Goal: Task Accomplishment & Management: Use online tool/utility

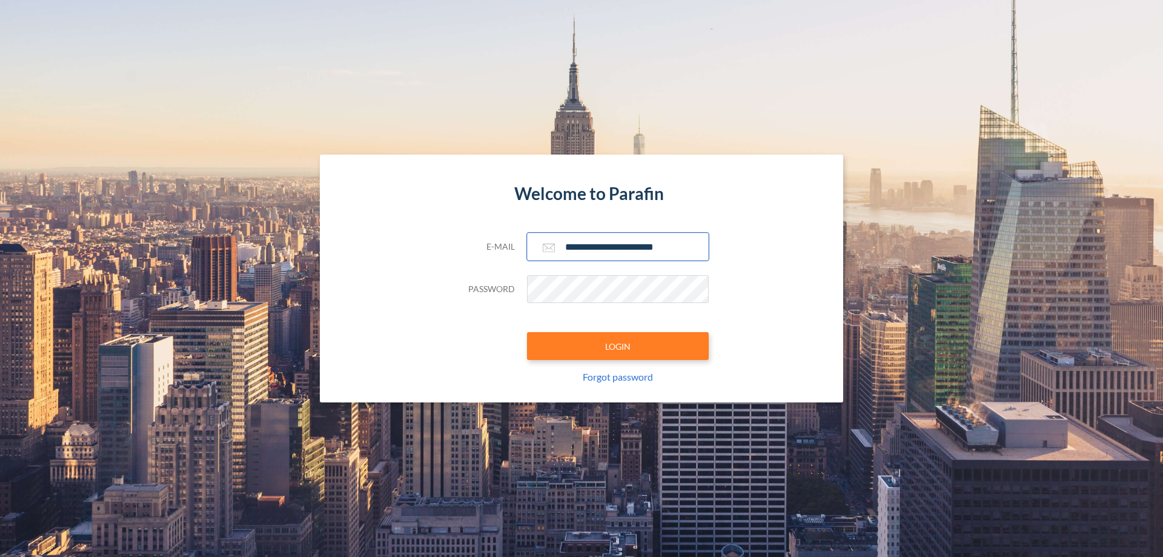
type input "**********"
click at [618, 346] on button "LOGIN" at bounding box center [618, 346] width 182 height 28
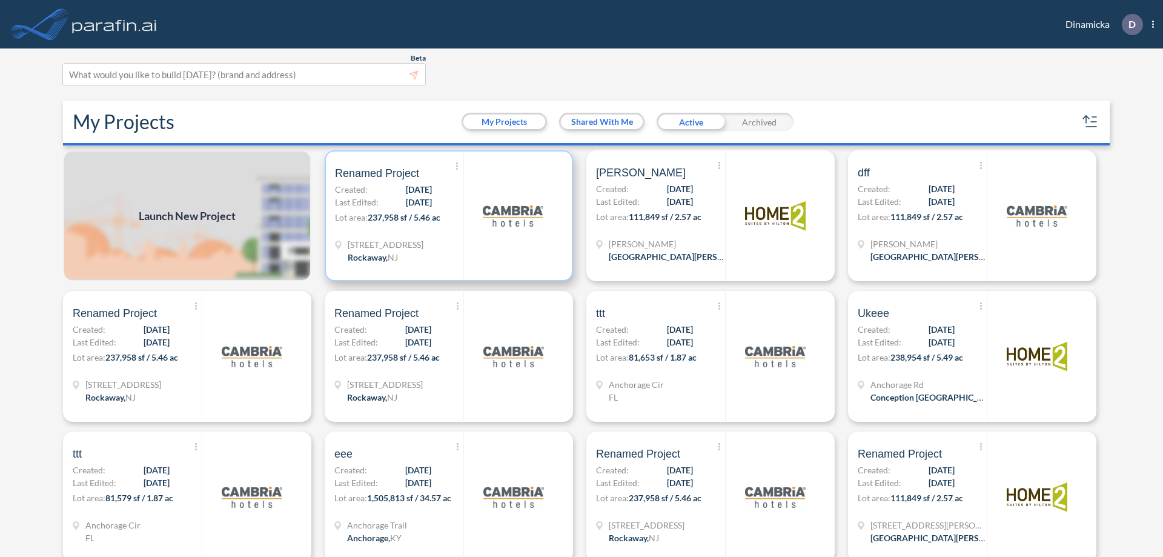
scroll to position [3, 0]
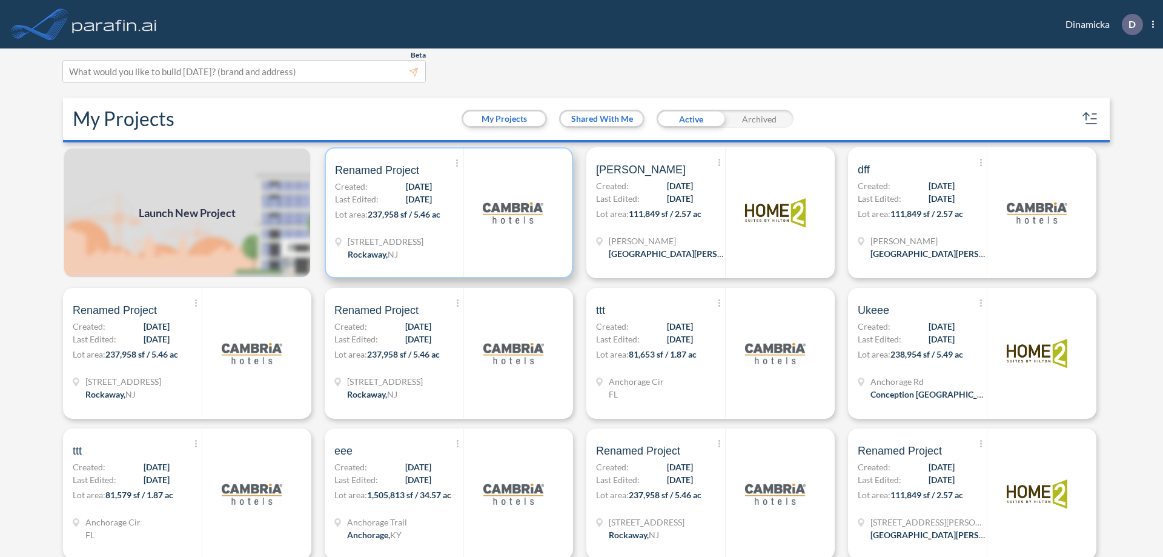
click at [447, 213] on p "Lot area: 237,958 sf / 5.46 ac" at bounding box center [399, 217] width 128 height 18
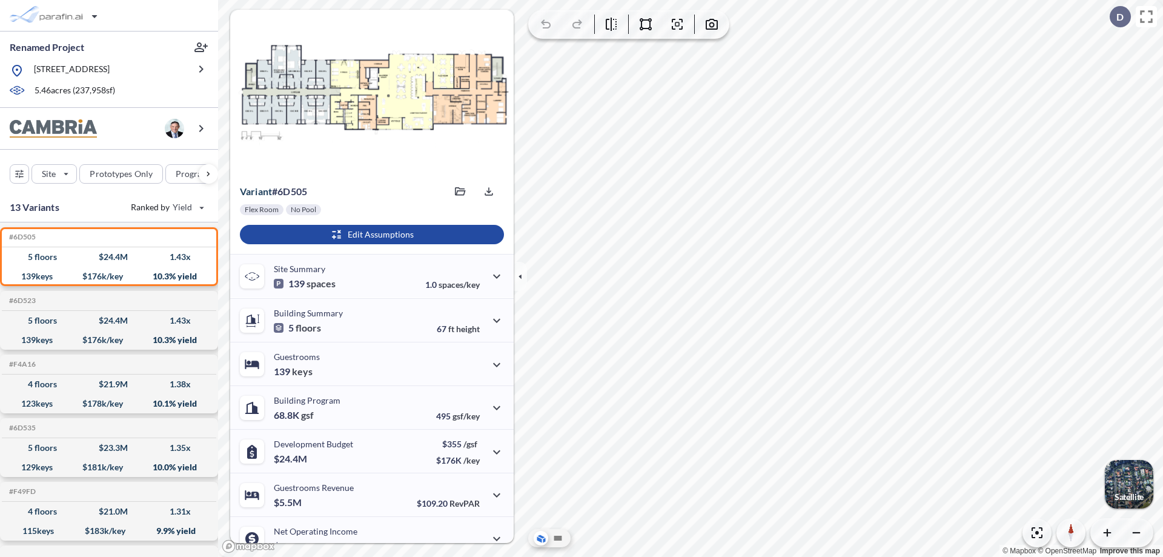
scroll to position [61, 0]
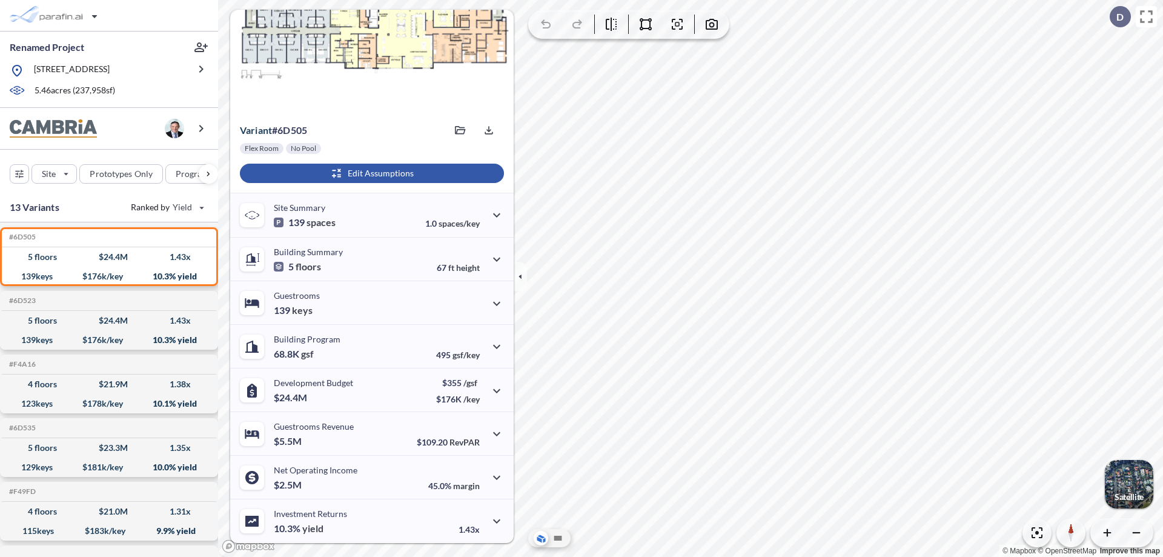
click at [370, 173] on div "button" at bounding box center [372, 173] width 264 height 19
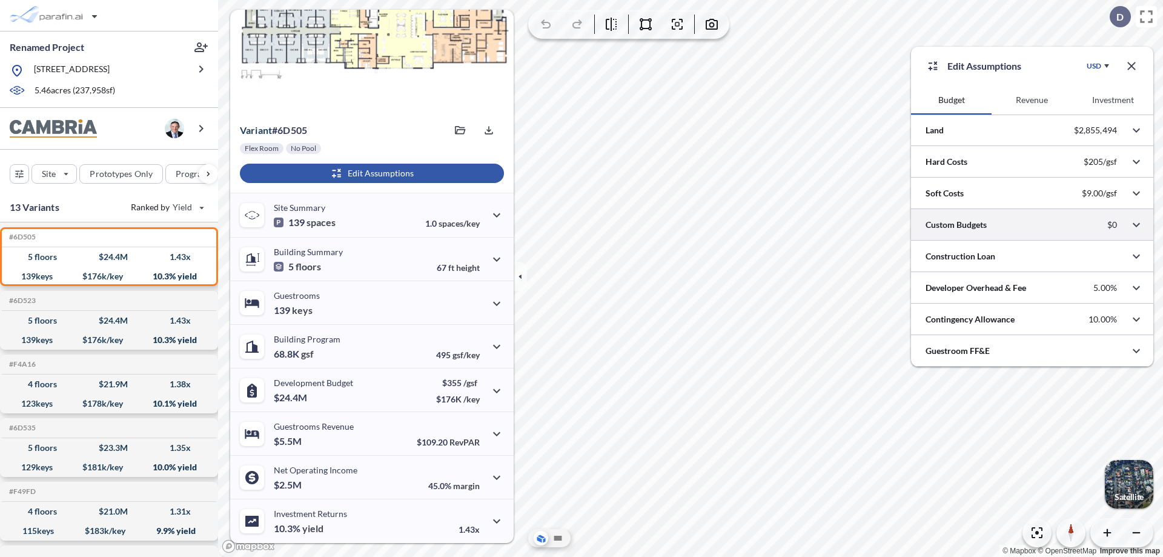
click at [1033, 225] on div at bounding box center [1032, 224] width 242 height 31
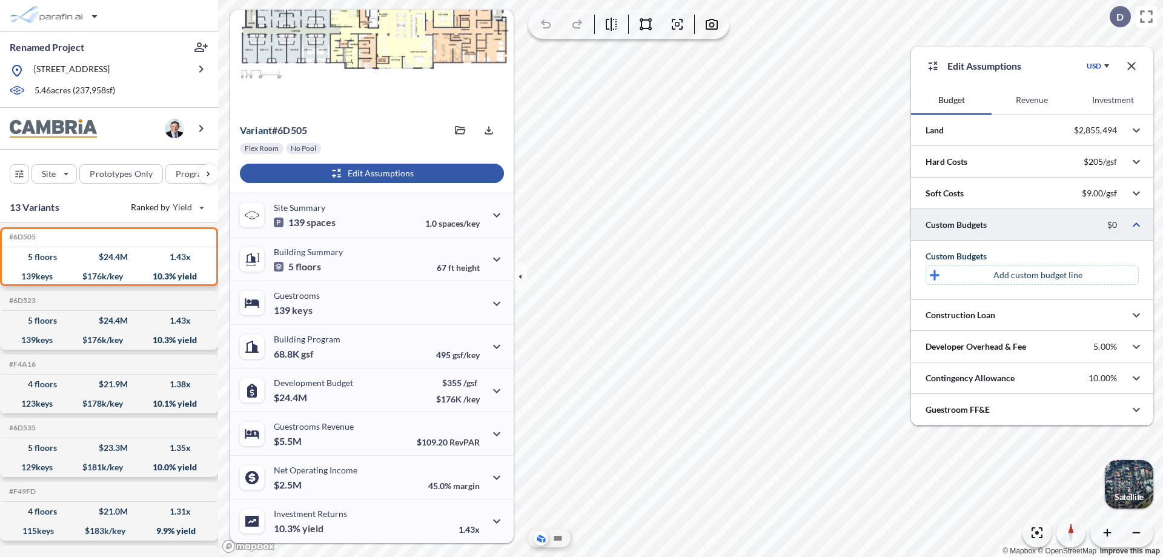
click at [1038, 275] on p "Add custom budget line" at bounding box center [1038, 275] width 89 height 12
